Goal: Task Accomplishment & Management: Complete application form

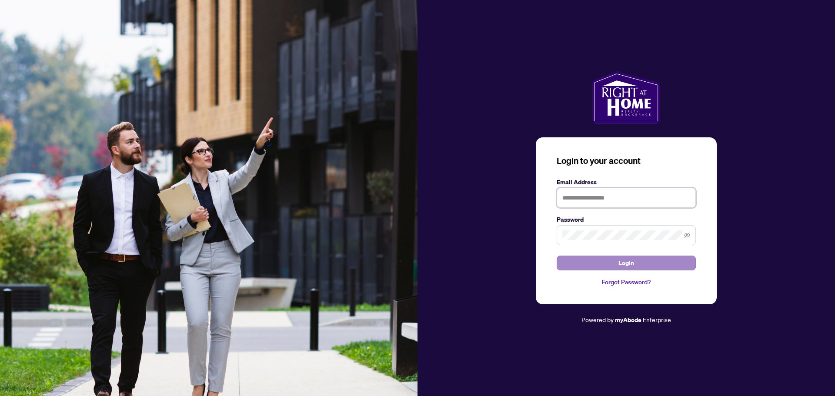
type input "**********"
click at [638, 265] on button "Login" at bounding box center [625, 263] width 139 height 15
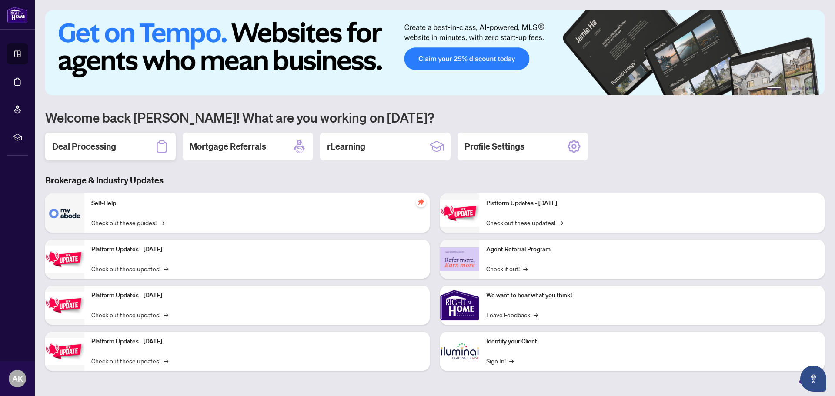
click at [107, 151] on h2 "Deal Processing" at bounding box center [84, 146] width 64 height 12
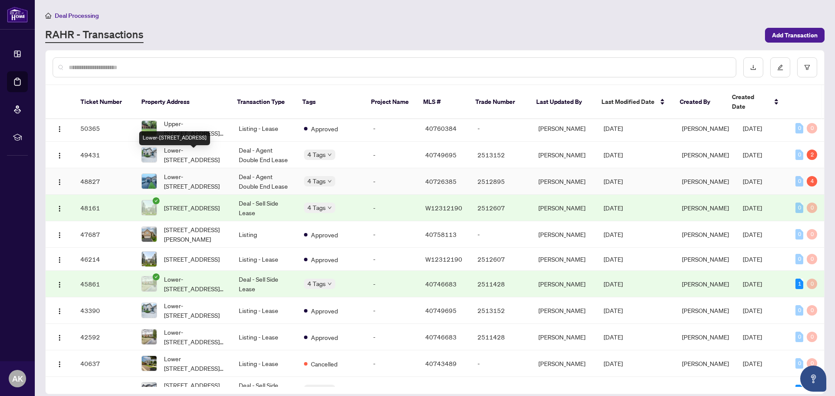
scroll to position [87, 0]
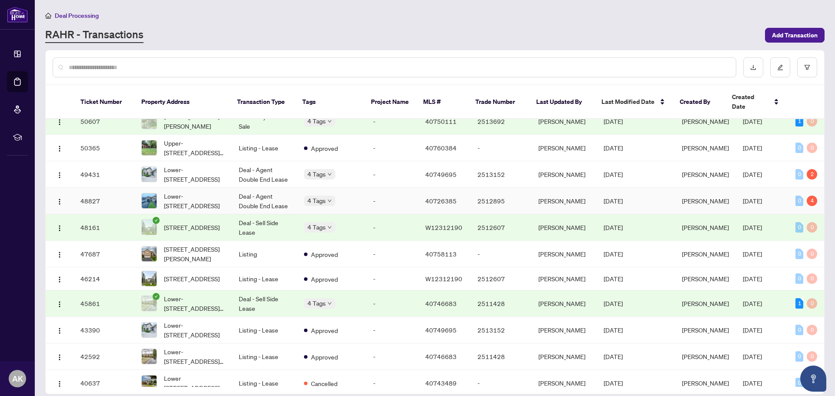
click at [181, 191] on span "Lower-[STREET_ADDRESS]" at bounding box center [194, 200] width 61 height 19
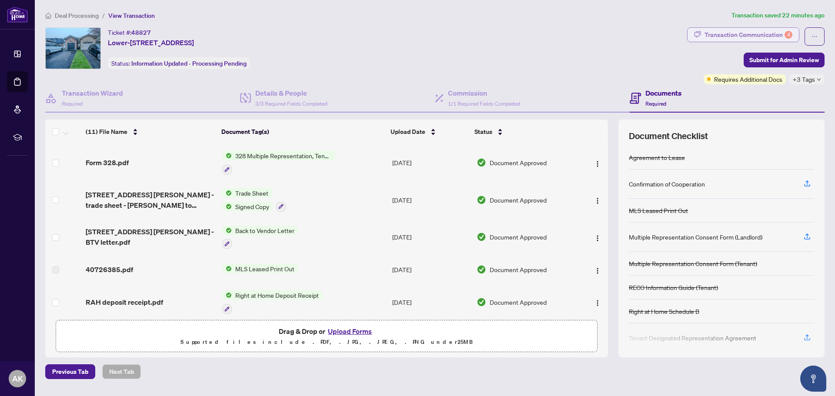
click at [732, 39] on div "Transaction Communication 4" at bounding box center [748, 35] width 88 height 14
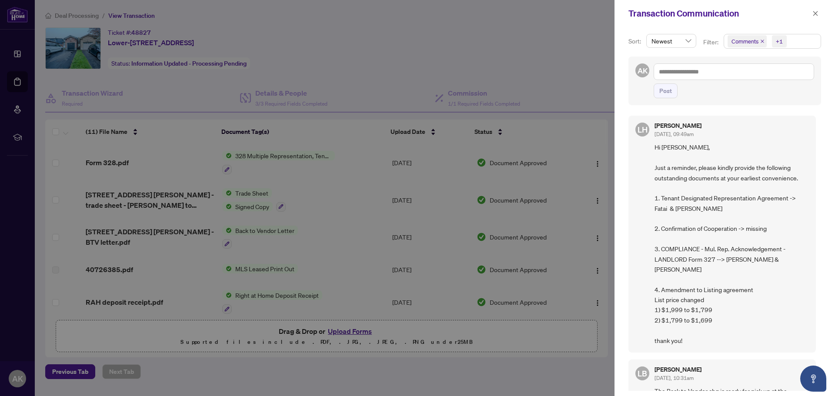
click at [420, 70] on div at bounding box center [417, 198] width 835 height 396
click at [819, 19] on div "Transaction Communication" at bounding box center [724, 13] width 220 height 27
click at [816, 17] on span "button" at bounding box center [815, 14] width 6 height 14
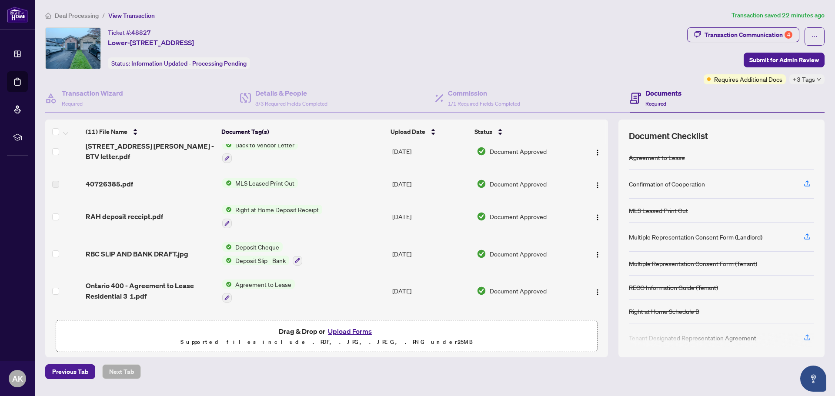
scroll to position [230, 0]
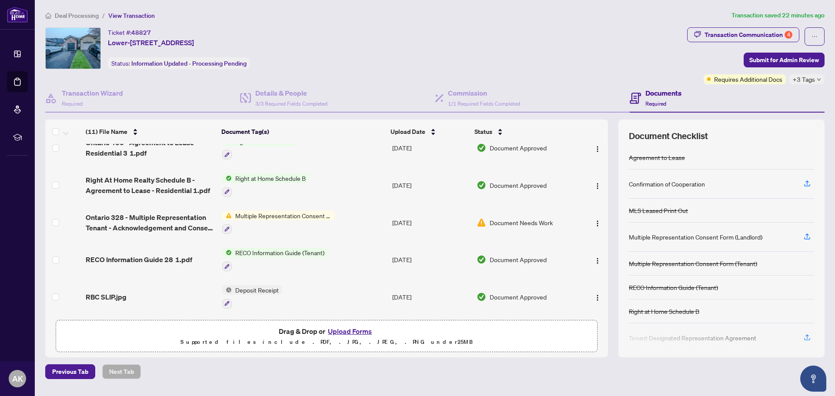
click at [517, 220] on span "Document Needs Work" at bounding box center [521, 223] width 63 height 10
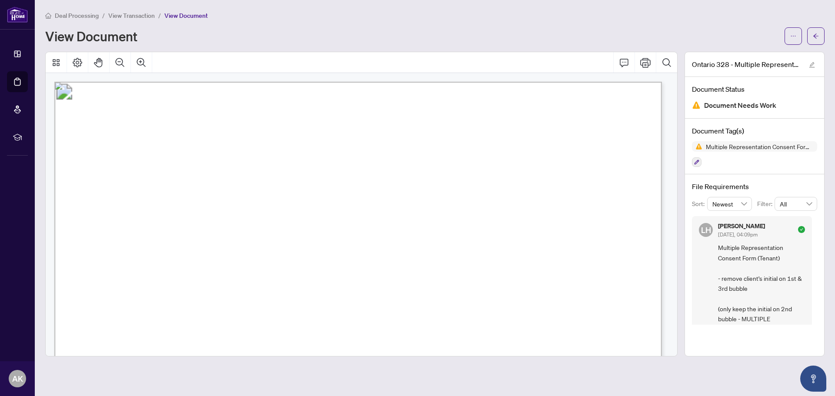
click at [134, 13] on span "View Transaction" at bounding box center [131, 16] width 47 height 8
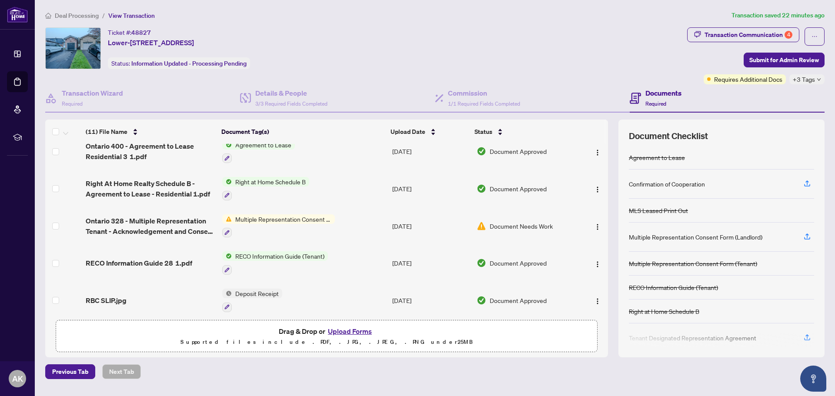
scroll to position [230, 0]
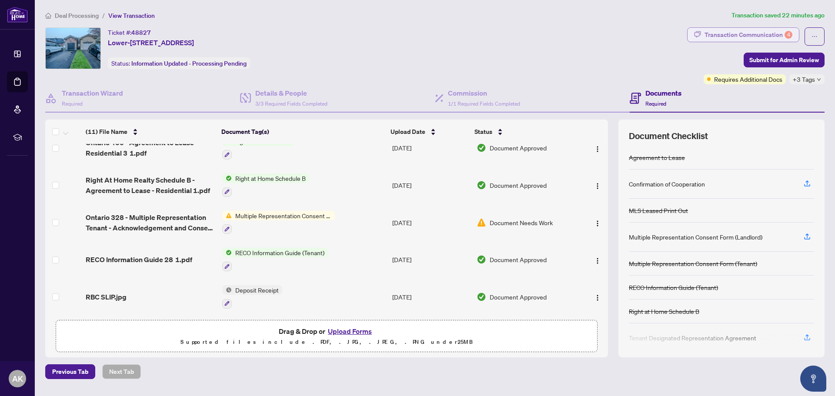
click at [746, 36] on div "Transaction Communication 4" at bounding box center [748, 35] width 88 height 14
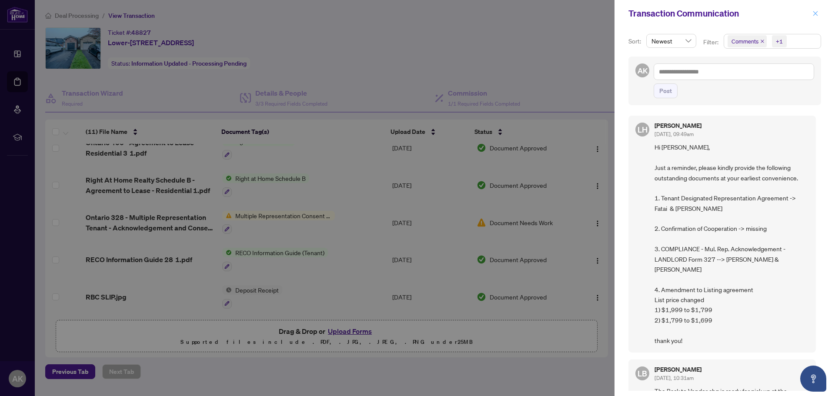
click at [812, 15] on icon "close" at bounding box center [815, 13] width 6 height 6
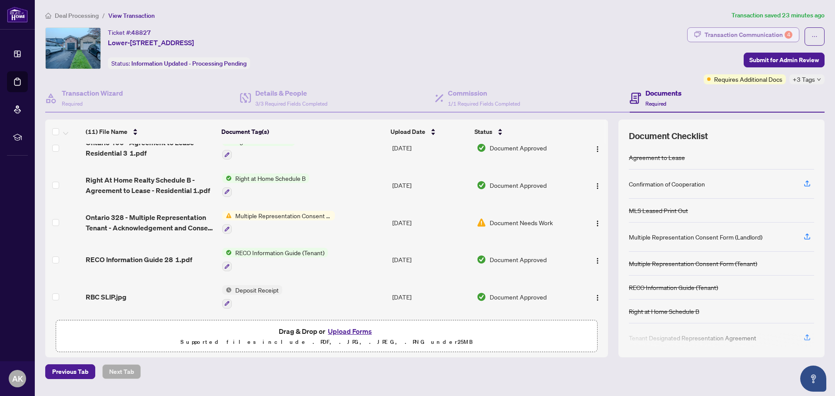
click at [758, 36] on div "Transaction Communication 4" at bounding box center [748, 35] width 88 height 14
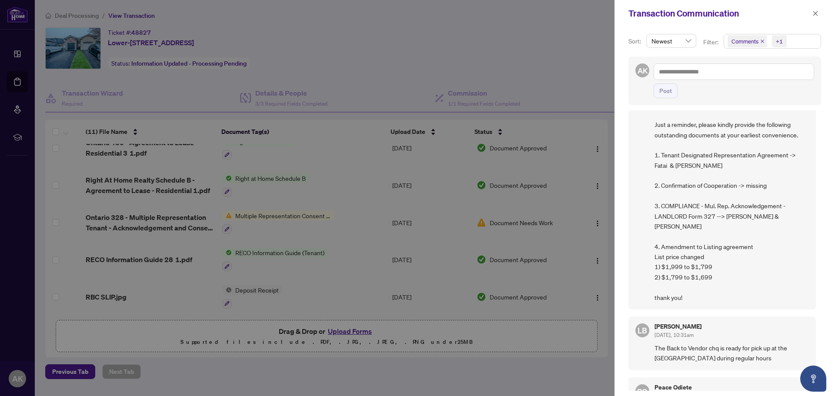
scroll to position [43, 0]
click at [818, 18] on button "button" at bounding box center [815, 13] width 11 height 10
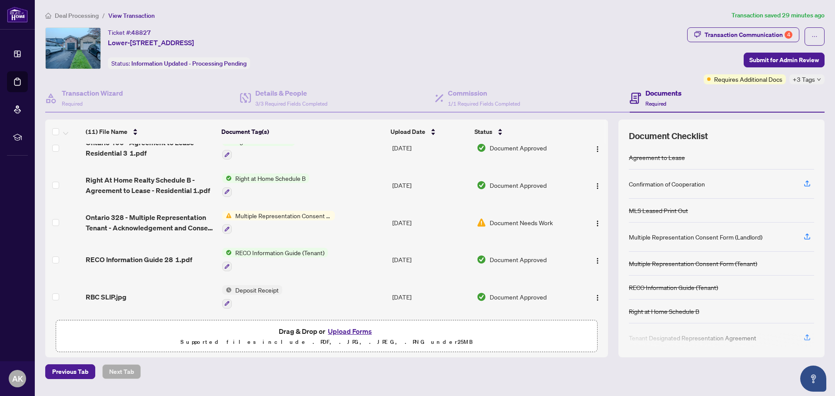
click at [351, 330] on button "Upload Forms" at bounding box center [349, 331] width 49 height 11
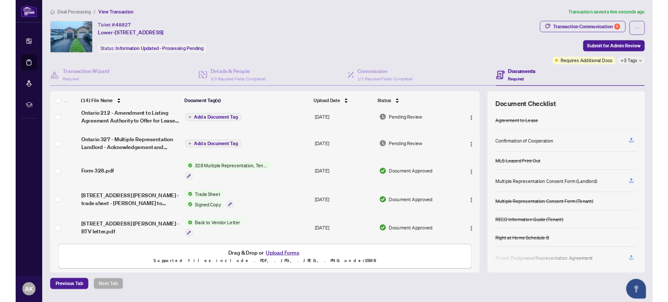
scroll to position [0, 0]
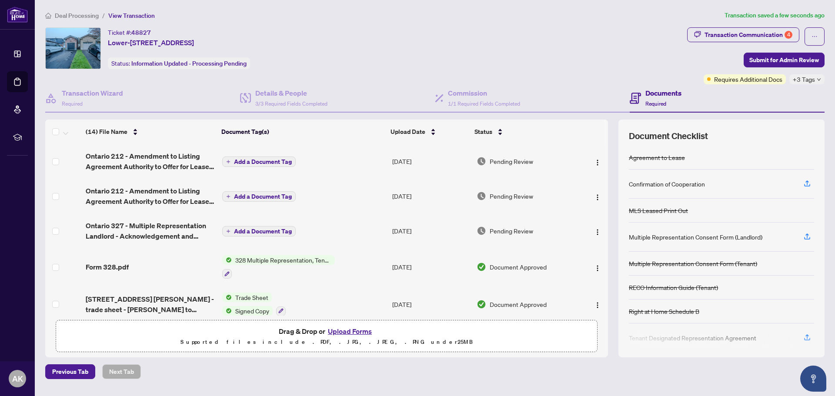
click at [247, 159] on span "Add a Document Tag" at bounding box center [263, 162] width 58 height 6
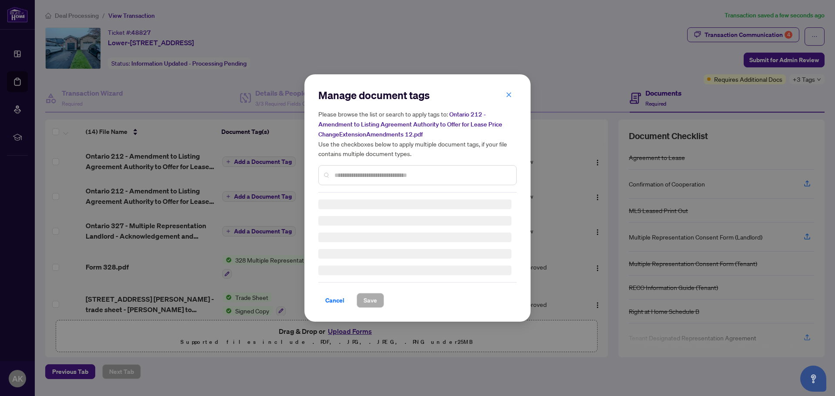
click at [346, 173] on div "Manage document tags Please browse the list or search to apply tags to: Ontario…" at bounding box center [417, 140] width 198 height 104
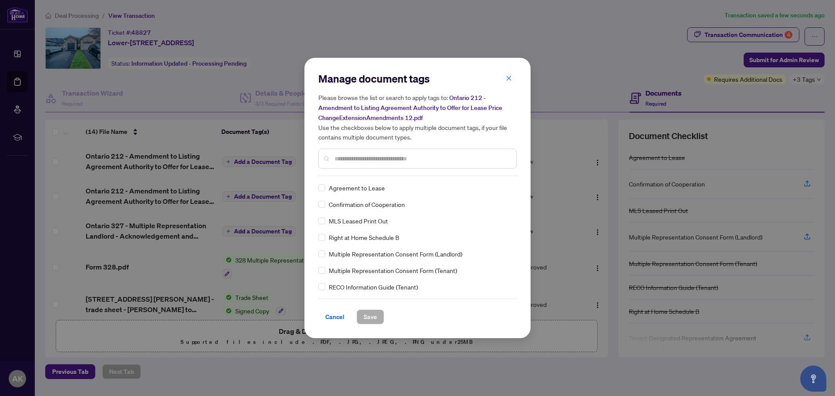
click at [353, 160] on input "text" at bounding box center [421, 159] width 175 height 10
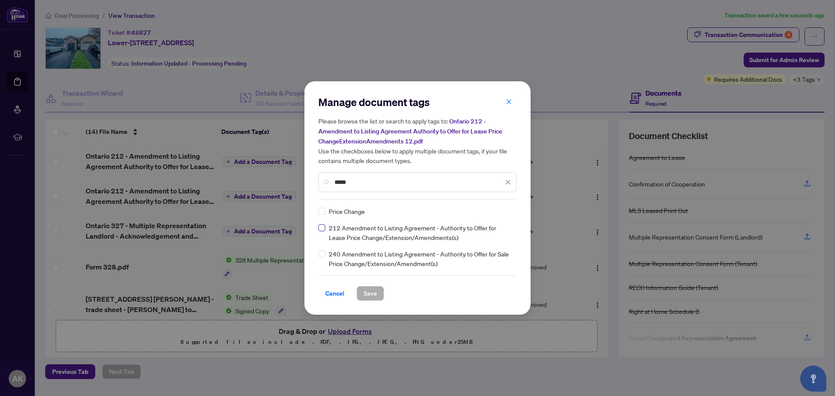
type input "*****"
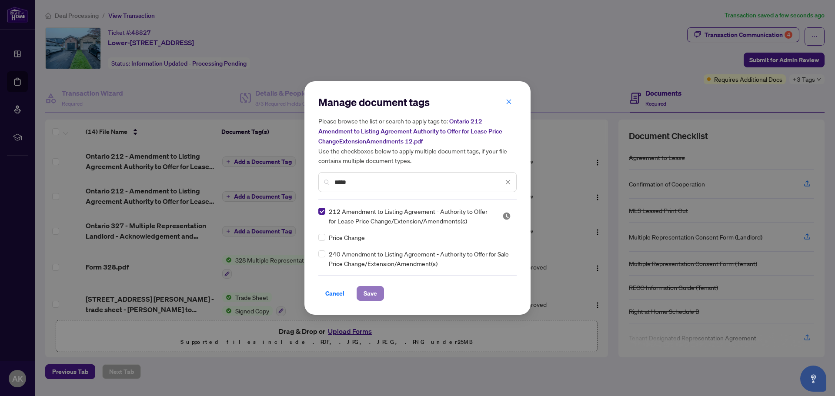
click at [375, 297] on span "Save" at bounding box center [369, 294] width 13 height 14
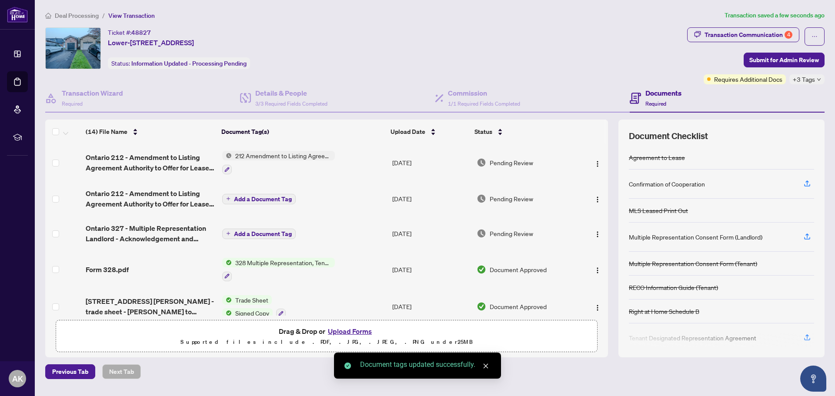
click at [273, 199] on span "Add a Document Tag" at bounding box center [263, 199] width 58 height 6
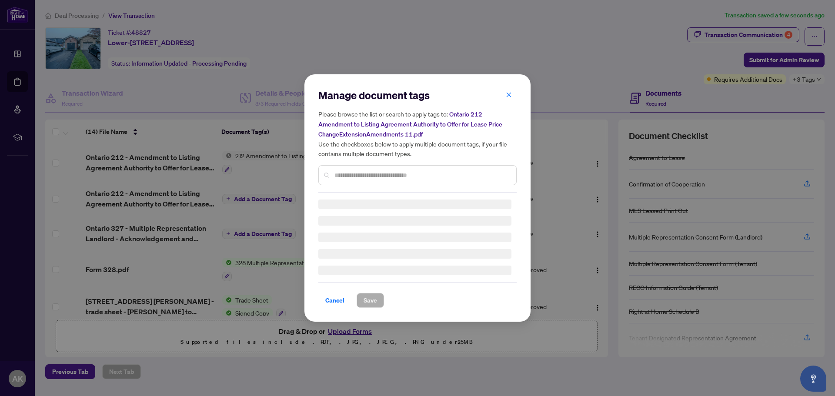
click at [344, 171] on input "text" at bounding box center [421, 175] width 175 height 10
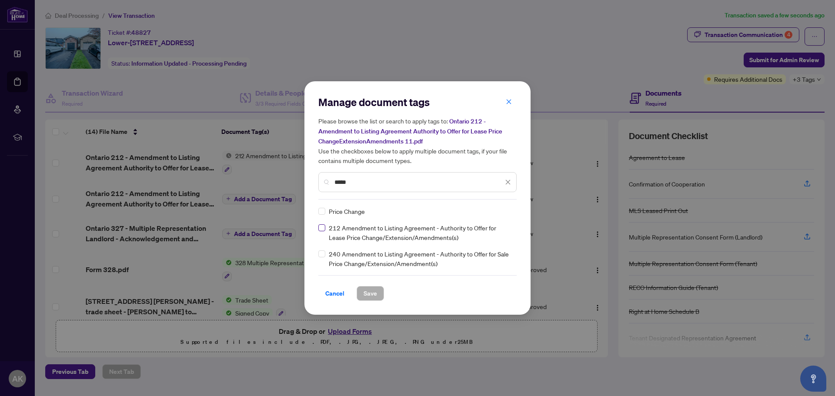
type input "*****"
click at [324, 231] on label at bounding box center [321, 228] width 7 height 10
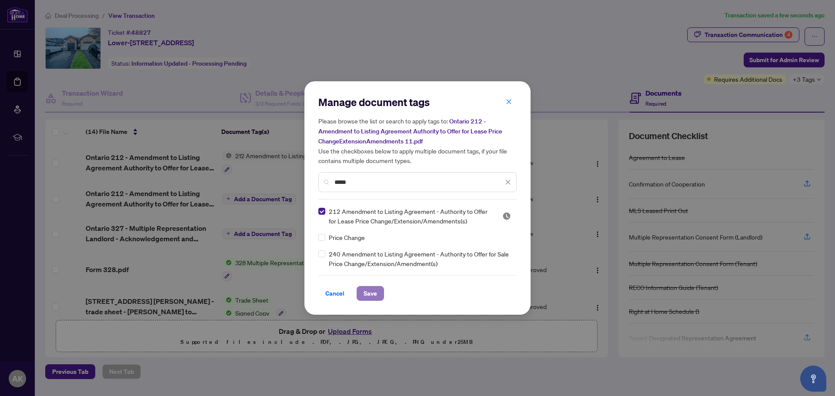
click at [377, 290] on span "Save" at bounding box center [369, 294] width 13 height 14
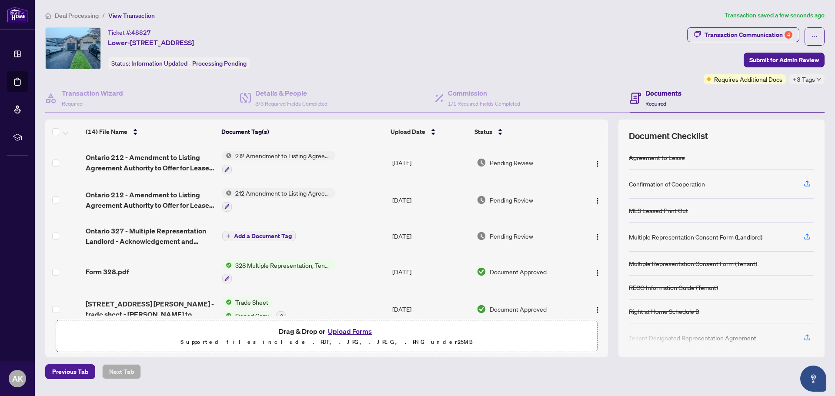
click at [274, 233] on span "Add a Document Tag" at bounding box center [263, 236] width 58 height 6
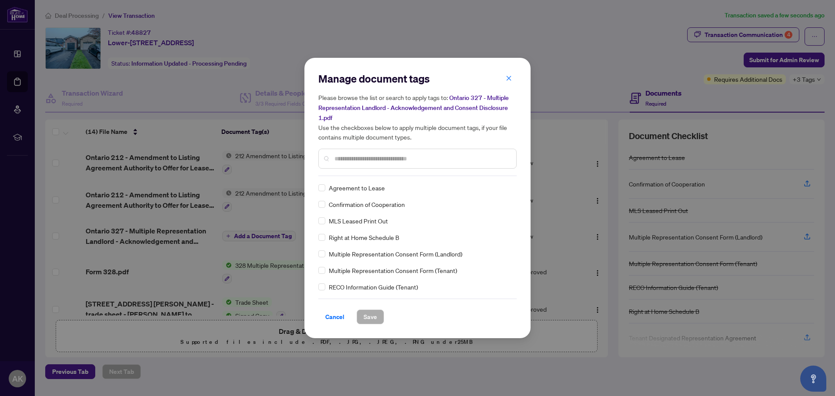
click at [366, 164] on div at bounding box center [417, 159] width 198 height 20
click at [369, 160] on input "text" at bounding box center [421, 159] width 175 height 10
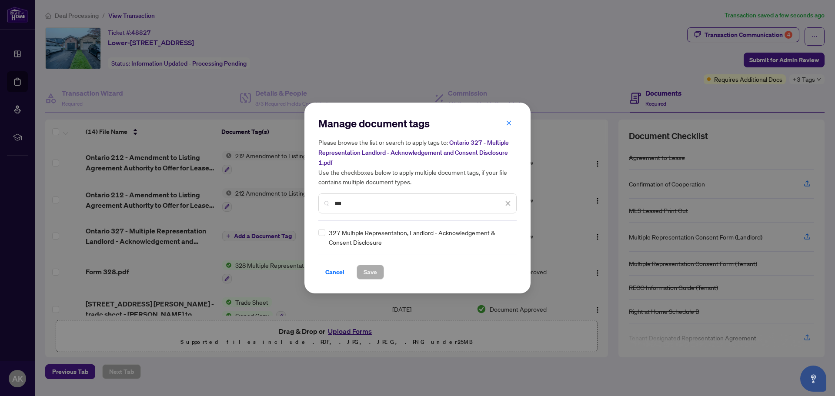
type input "***"
click at [327, 233] on div "327 Multiple Representation, Landlord - Acknowledgement & Consent Disclosure" at bounding box center [414, 237] width 193 height 19
click at [366, 276] on span "Save" at bounding box center [369, 272] width 13 height 14
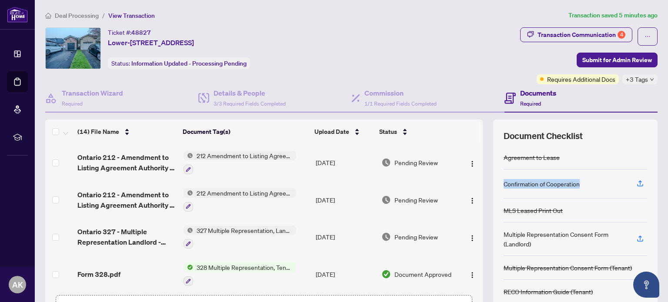
drag, startPoint x: 578, startPoint y: 187, endPoint x: 489, endPoint y: 183, distance: 89.6
click at [493, 183] on div "Document Checklist Agreement to Lease Confirmation of Cooperation MLS Leased Pr…" at bounding box center [575, 226] width 164 height 213
copy div "Confirmation of Cooperation"
click at [600, 56] on span "Submit for Admin Review" at bounding box center [617, 60] width 70 height 14
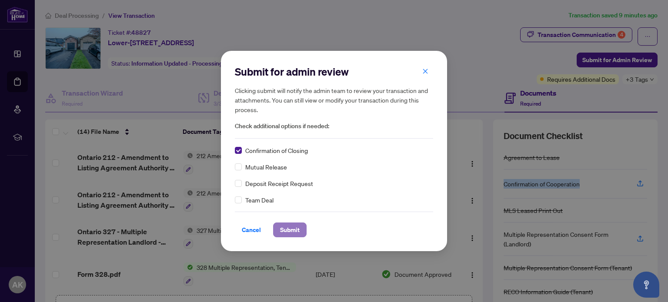
click at [283, 230] on span "Submit" at bounding box center [290, 230] width 20 height 14
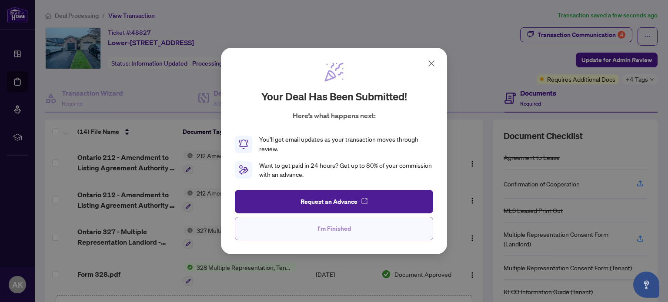
click at [334, 228] on span "I'm Finished" at bounding box center [333, 229] width 33 height 14
